Goal: Use online tool/utility: Utilize a website feature to perform a specific function

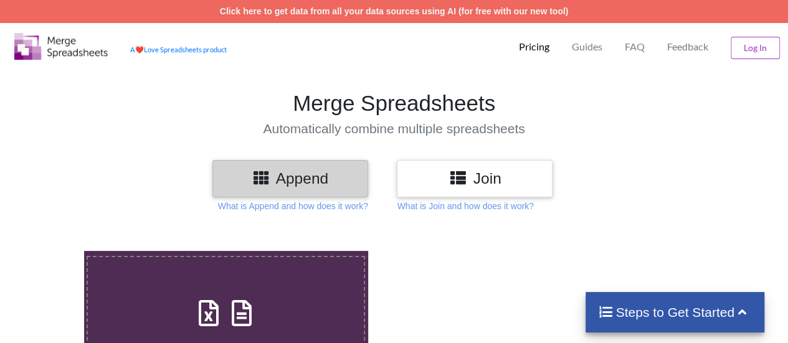
click at [219, 305] on icon at bounding box center [208, 307] width 31 height 26
click at [52, 251] on input "Upload or Drop Multiple Files to Automatically Append Them" at bounding box center [52, 251] width 0 height 0
type input "C:\fakepath\1.csv"
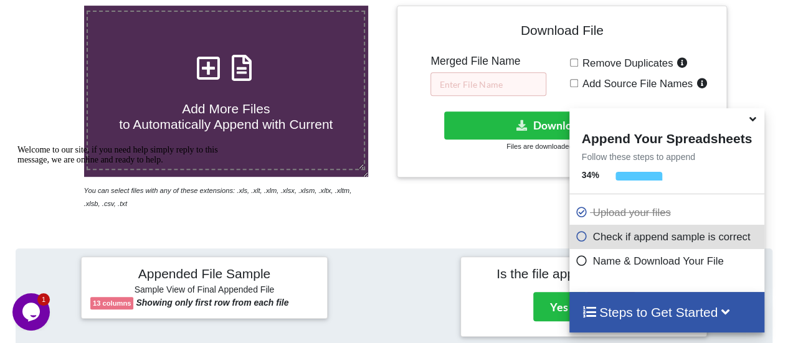
scroll to position [308, 0]
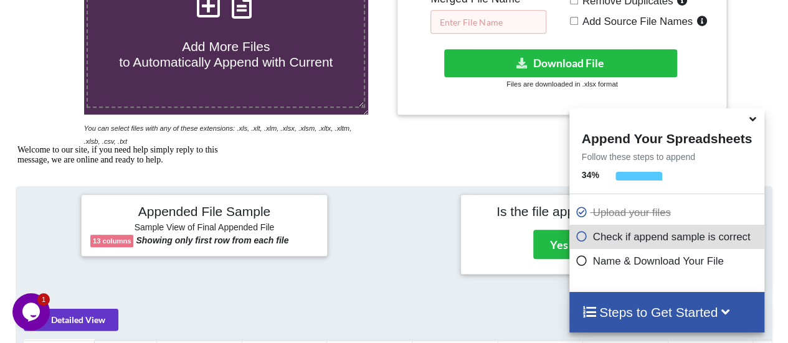
click at [492, 28] on input "text" at bounding box center [489, 22] width 116 height 24
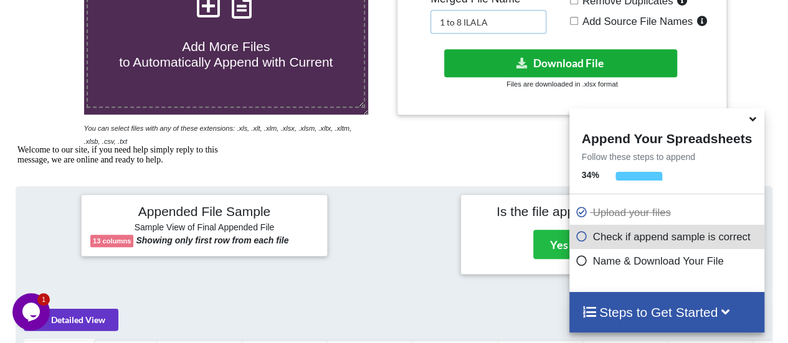
type input "1 to 8 ILALA"
click at [541, 60] on button "Download File" at bounding box center [561, 63] width 234 height 28
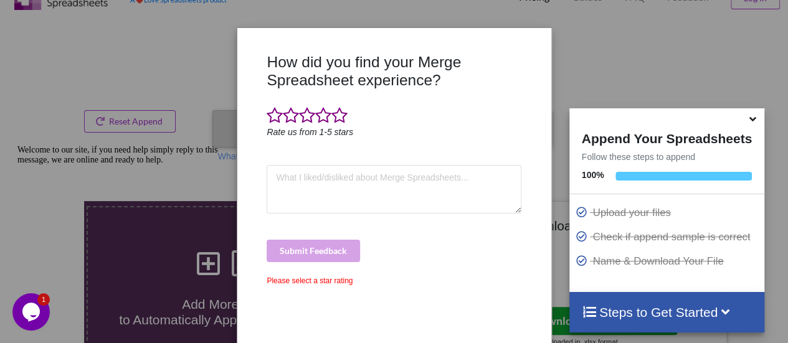
scroll to position [0, 0]
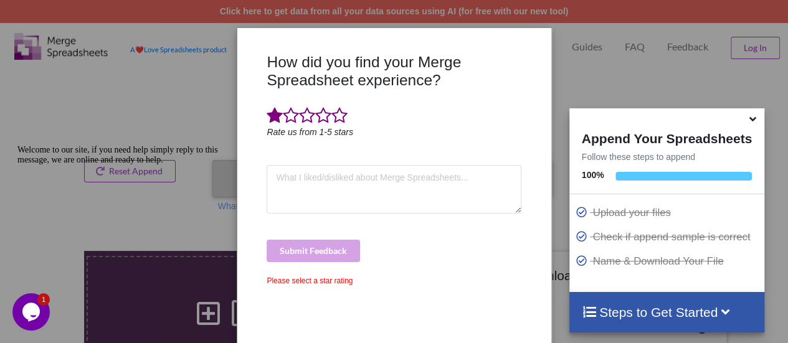
click at [269, 116] on span at bounding box center [275, 115] width 16 height 17
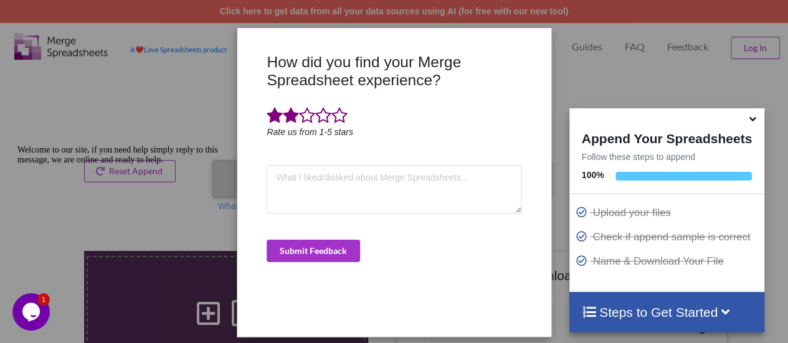
click at [287, 117] on span at bounding box center [291, 115] width 16 height 17
click at [304, 115] on span at bounding box center [307, 115] width 16 height 17
click at [320, 115] on span at bounding box center [323, 115] width 16 height 17
click at [337, 115] on span at bounding box center [340, 115] width 16 height 17
click at [324, 249] on button "Submit Feedback" at bounding box center [313, 251] width 93 height 22
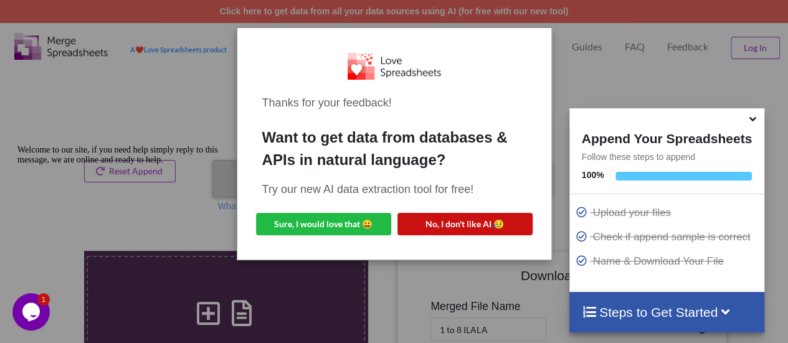
click at [465, 226] on button "No, I don't like AI 😥" at bounding box center [465, 224] width 135 height 22
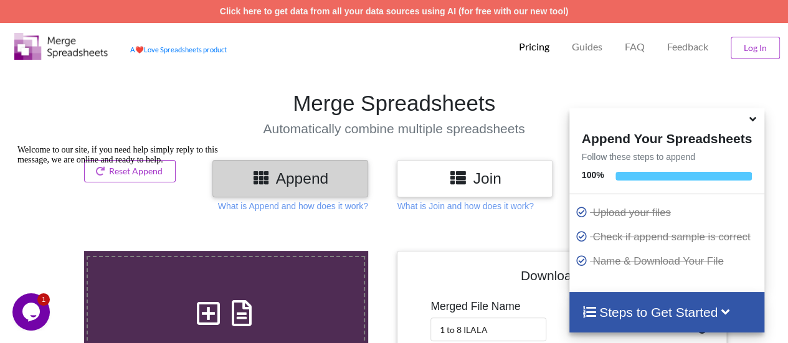
click at [251, 300] on icon at bounding box center [241, 307] width 31 height 26
click at [52, 251] on input "Add More Files to Automatically Append with Current" at bounding box center [52, 251] width 0 height 0
type input "C:\fakepath\9.csv"
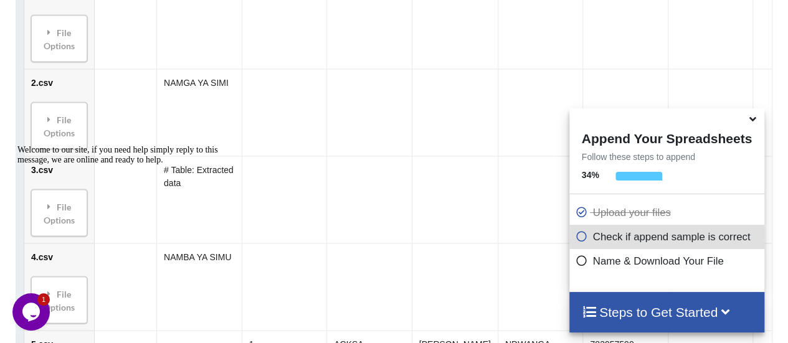
scroll to position [769, 0]
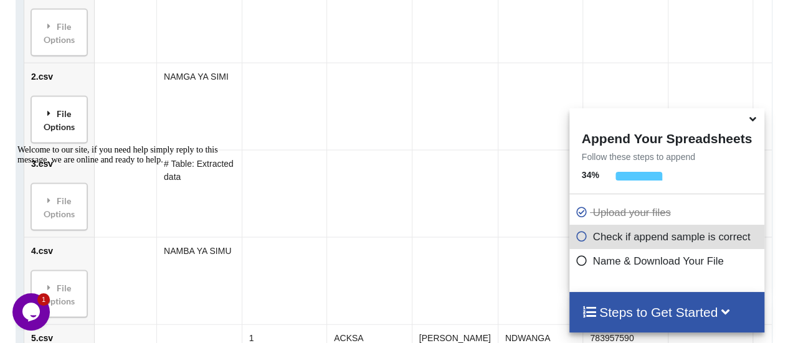
click at [62, 106] on div "File Options" at bounding box center [59, 119] width 49 height 39
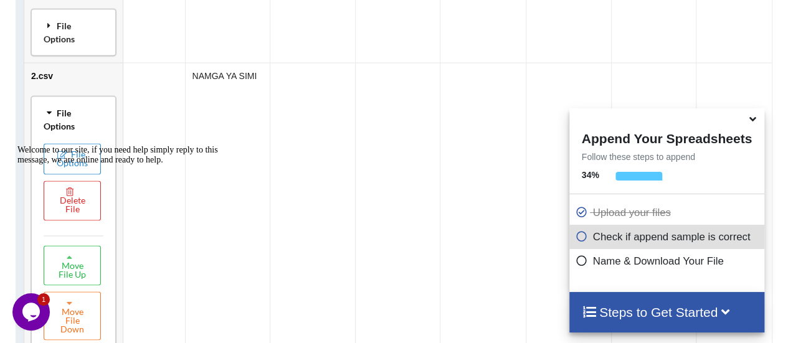
click at [75, 36] on div "File Options" at bounding box center [73, 31] width 77 height 39
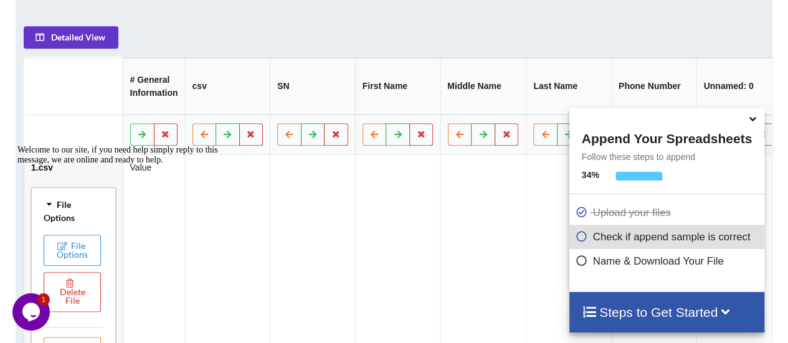
scroll to position [570, 0]
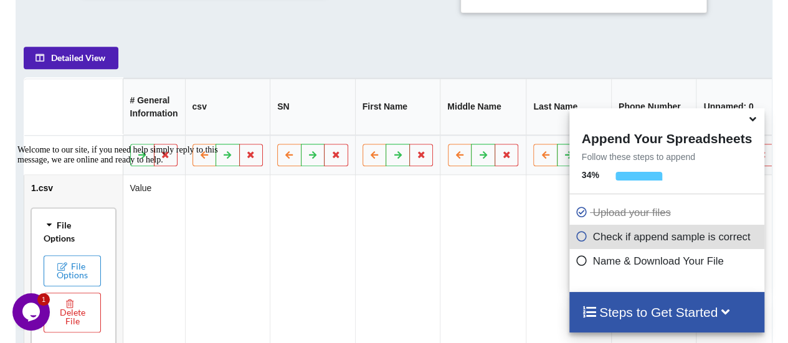
click at [86, 59] on button "Detailed View" at bounding box center [71, 58] width 95 height 22
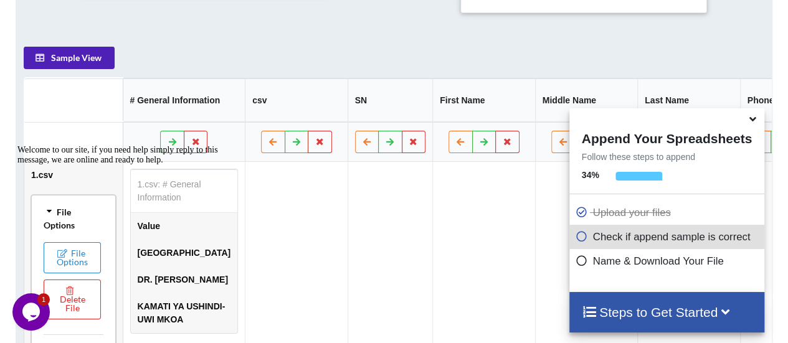
click at [91, 62] on button "Sample View" at bounding box center [69, 58] width 91 height 22
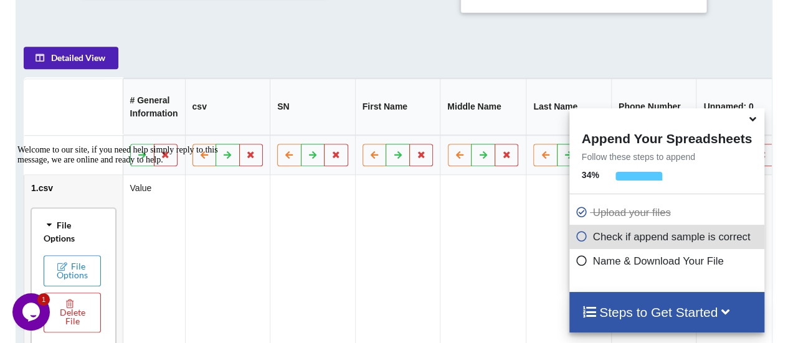
click at [91, 62] on button "Detailed View" at bounding box center [71, 58] width 95 height 22
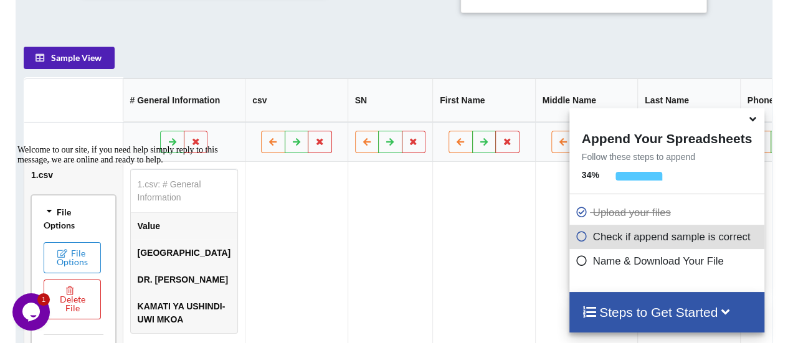
click at [91, 62] on button "Sample View" at bounding box center [69, 58] width 91 height 22
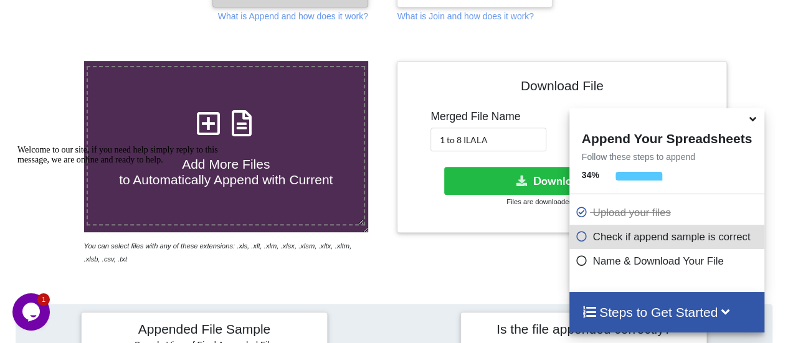
scroll to position [160, 0]
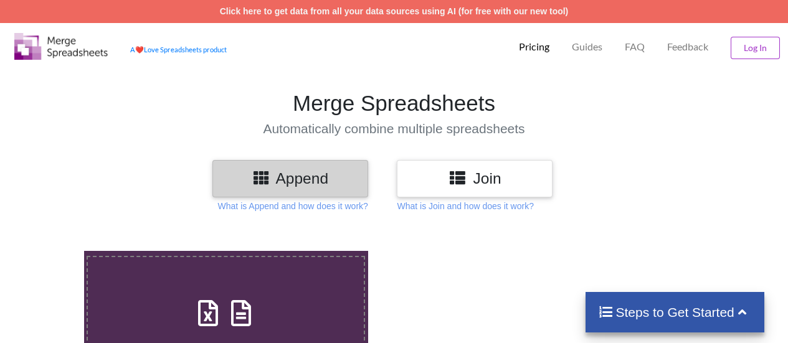
scroll to position [160, 0]
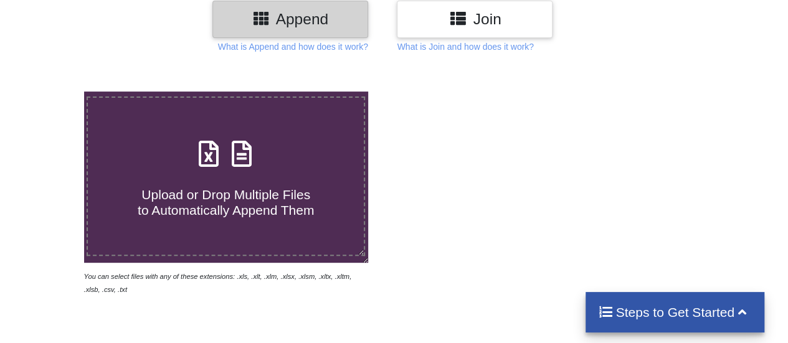
click at [232, 154] on icon at bounding box center [241, 148] width 31 height 26
click at [52, 92] on input "Upload or Drop Multiple Files to Automatically Append Them" at bounding box center [52, 92] width 0 height 0
click at [264, 171] on h4 "Upload or Drop Multiple Files to Automatically Append Them" at bounding box center [226, 194] width 276 height 47
click at [52, 92] on input "Upload or Drop Multiple Files to Automatically Append Them" at bounding box center [52, 92] width 0 height 0
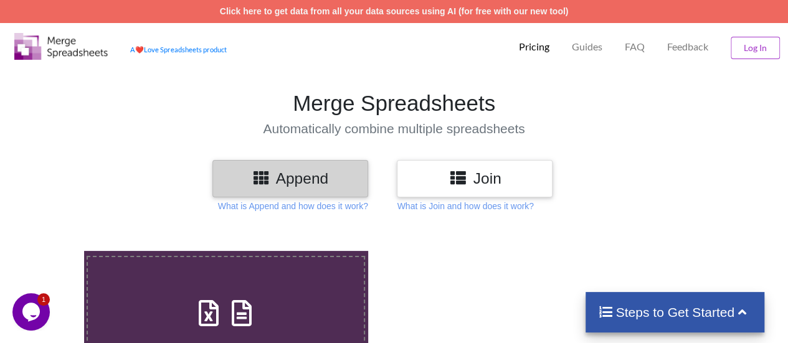
click at [262, 292] on label "Upload or Drop Multiple Files to Automatically Append Them" at bounding box center [226, 336] width 279 height 160
click at [52, 251] on input "Upload or Drop Multiple Files to Automatically Append Them" at bounding box center [52, 251] width 0 height 0
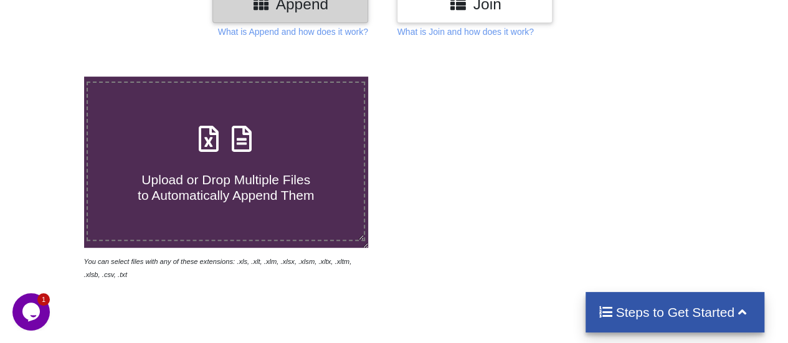
scroll to position [178, 0]
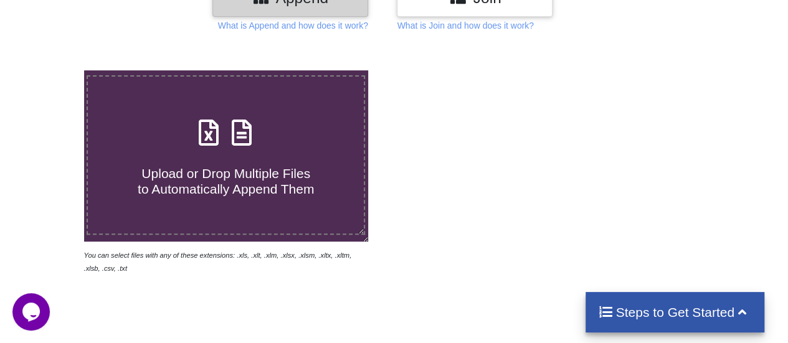
scroll to position [182, 0]
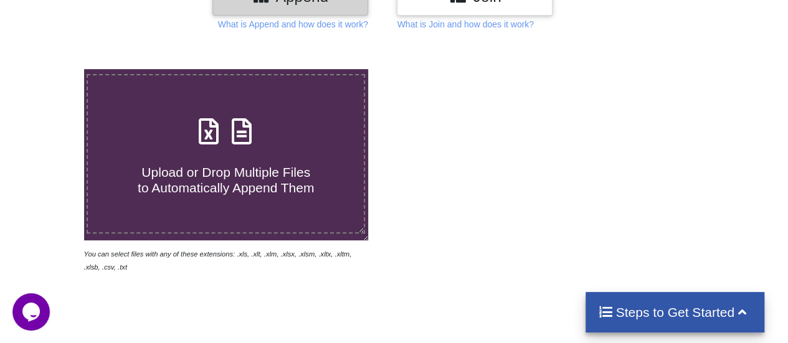
click at [218, 150] on div "Upload or Drop Multiple Files to Automatically Append Them" at bounding box center [226, 154] width 276 height 84
click at [52, 69] on input "Upload or Drop Multiple Files to Automatically Append Them" at bounding box center [52, 69] width 0 height 0
type input "C:\fakepath\9.csv"
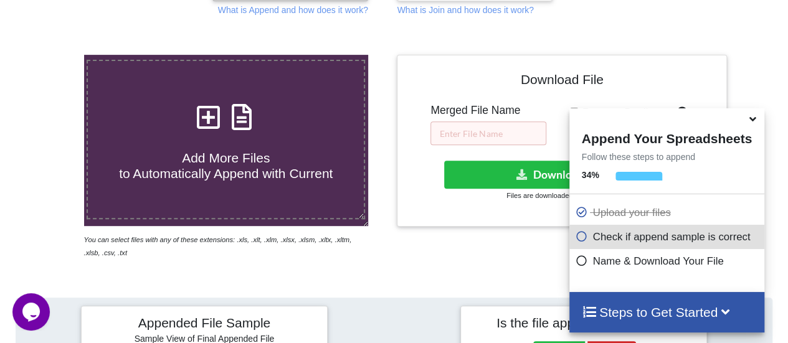
scroll to position [200, 0]
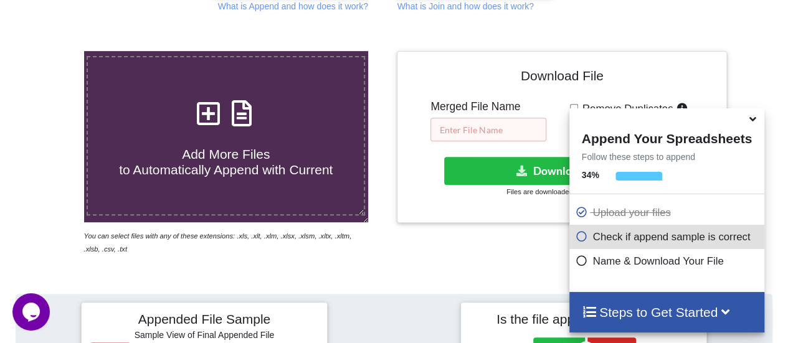
click at [503, 129] on input "text" at bounding box center [489, 130] width 116 height 24
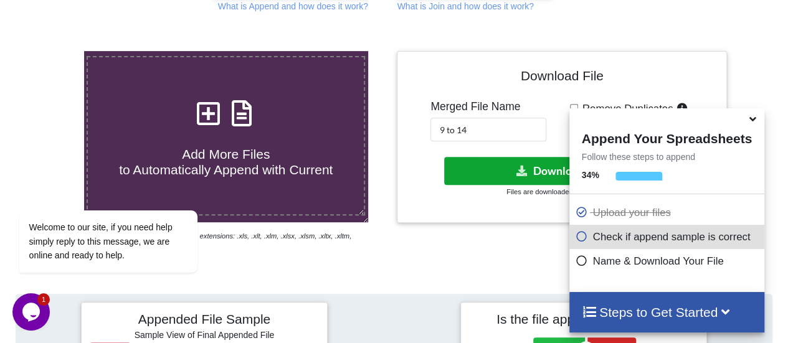
drag, startPoint x: 510, startPoint y: 163, endPoint x: 484, endPoint y: 225, distance: 67.0
click at [489, 239] on div "Download File Merged File Name 9 to 14 Remove Duplicates Add Source File Names …" at bounding box center [562, 153] width 337 height 204
click at [495, 133] on input "9 to 14" at bounding box center [489, 130] width 116 height 24
type input "9 to 14 ILALA"
click at [514, 165] on button "Download File" at bounding box center [561, 171] width 234 height 28
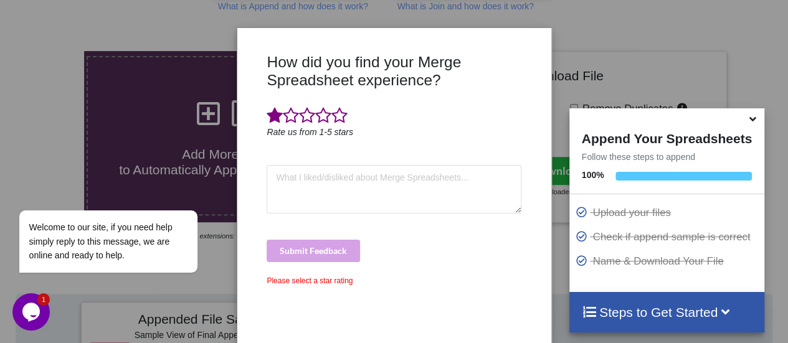
click at [279, 115] on span at bounding box center [275, 115] width 16 height 17
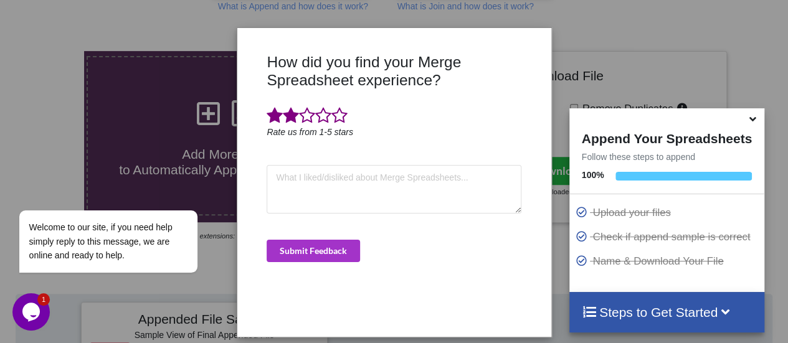
click at [287, 113] on span at bounding box center [291, 115] width 16 height 17
drag, startPoint x: 303, startPoint y: 111, endPoint x: 310, endPoint y: 111, distance: 7.5
click at [304, 111] on span at bounding box center [307, 115] width 16 height 17
click at [319, 113] on span at bounding box center [323, 115] width 16 height 17
click at [339, 115] on span at bounding box center [340, 115] width 16 height 17
